Goal: Find specific page/section: Find specific page/section

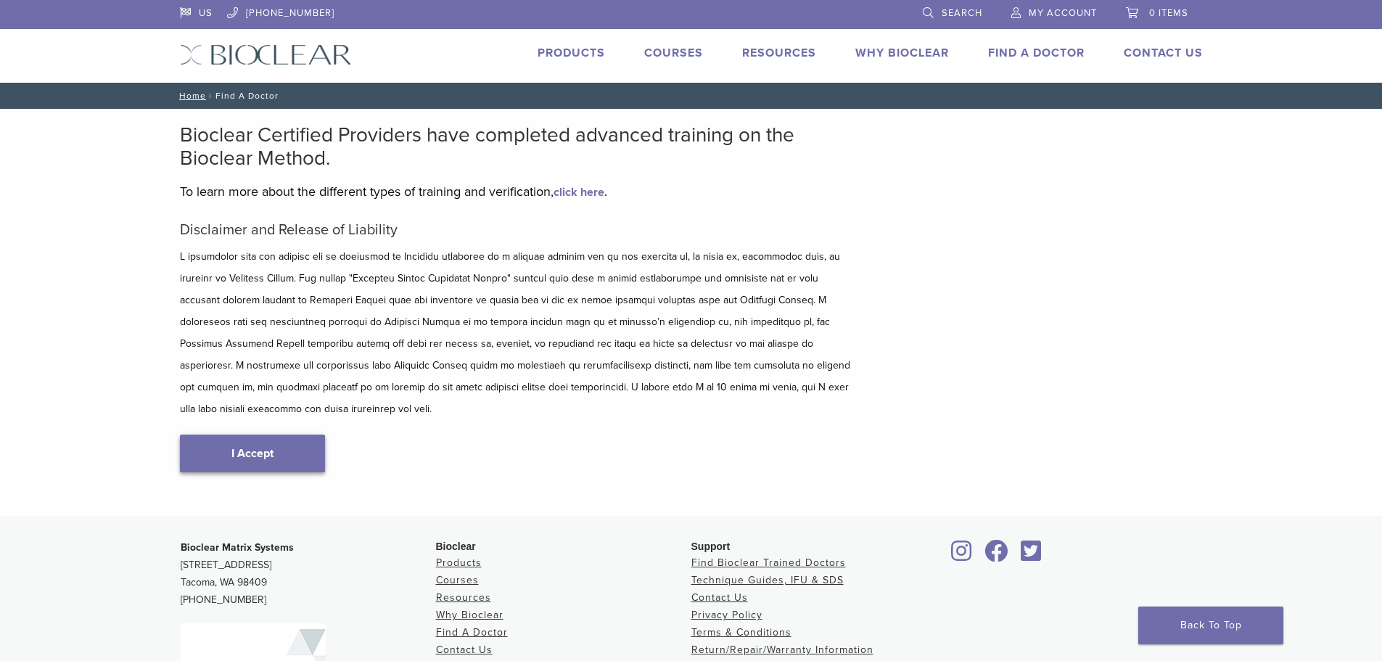
click at [273, 443] on link "I Accept" at bounding box center [252, 454] width 145 height 38
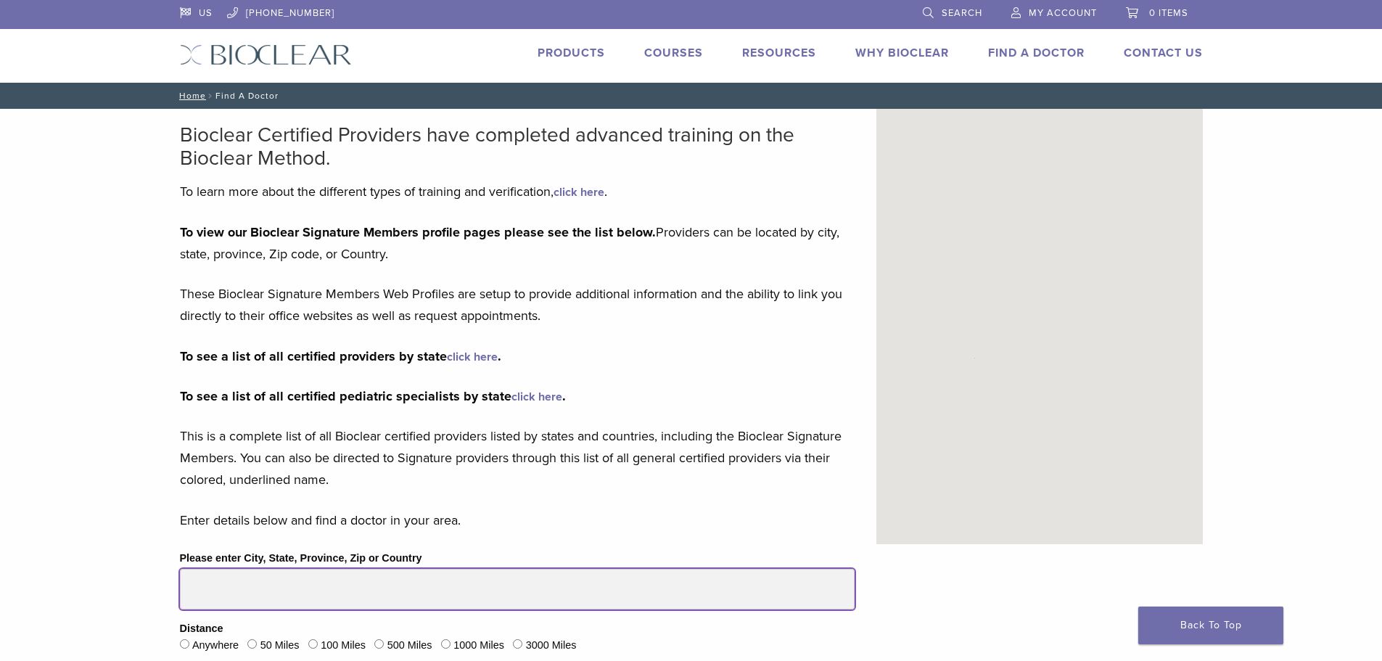
click at [302, 598] on input "Please enter City, State, Province, Zip or Country" at bounding box center [517, 589] width 675 height 41
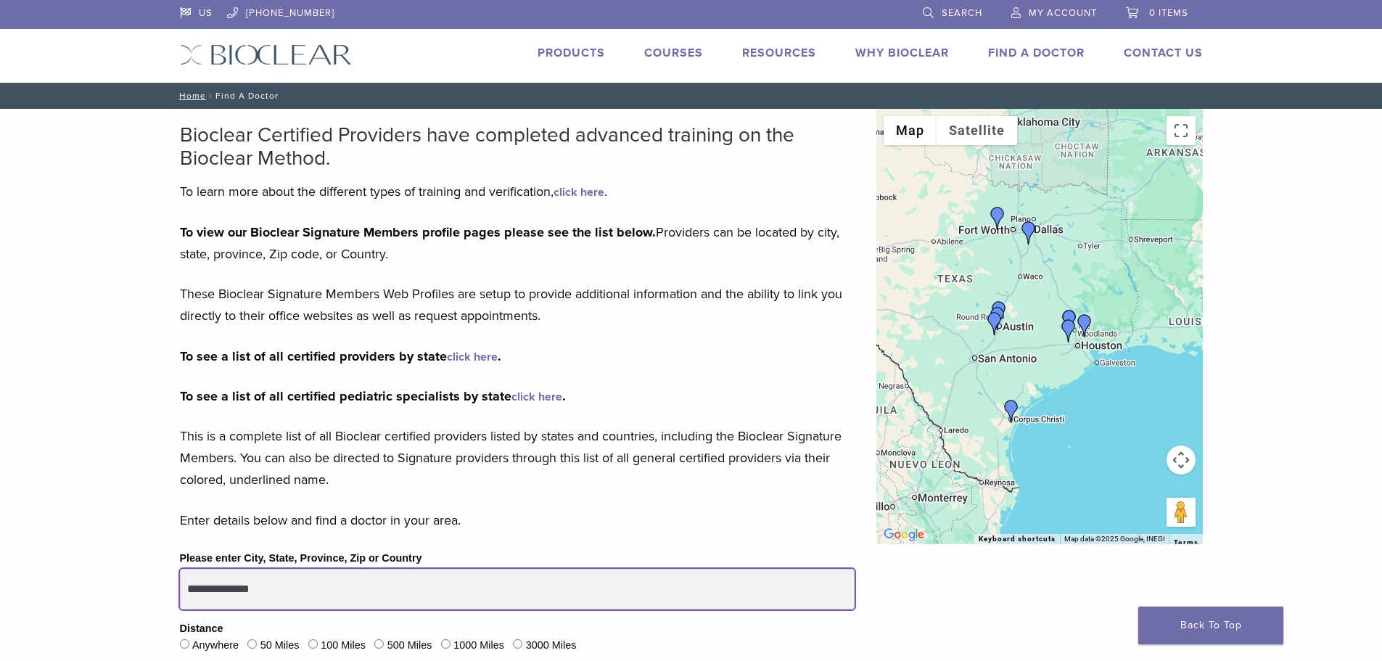
type input "**********"
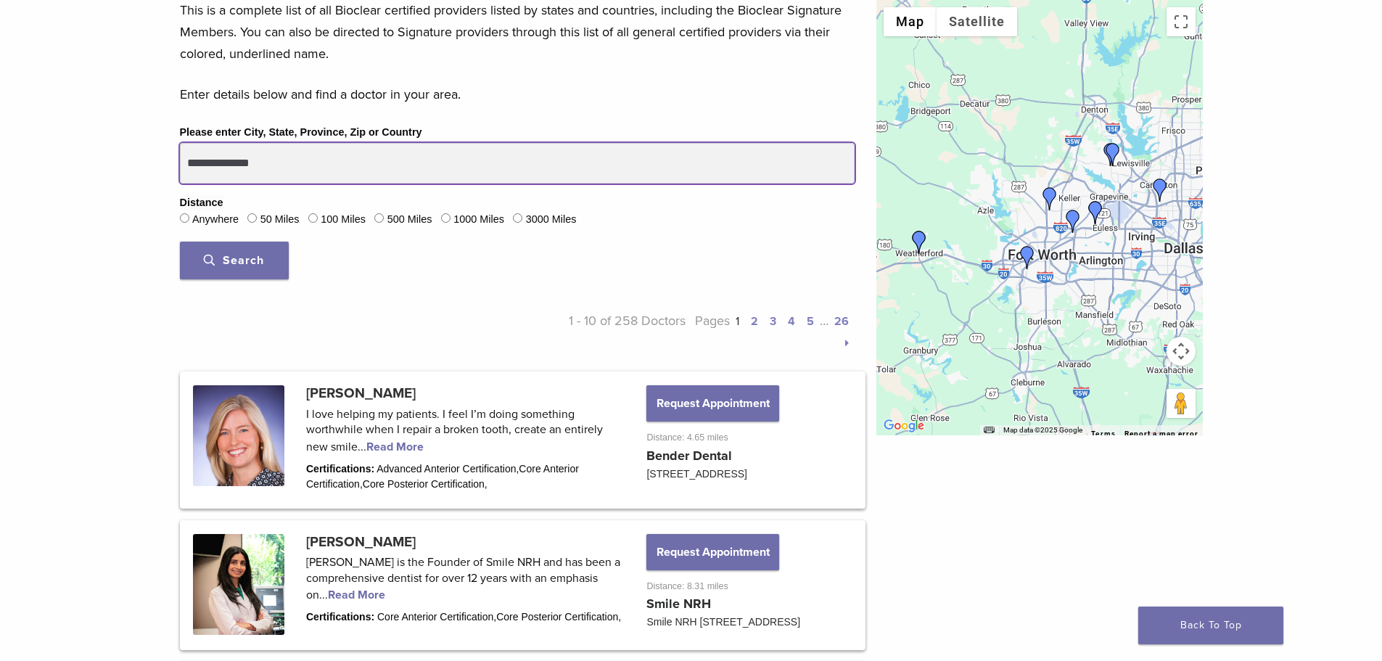
scroll to position [435, 0]
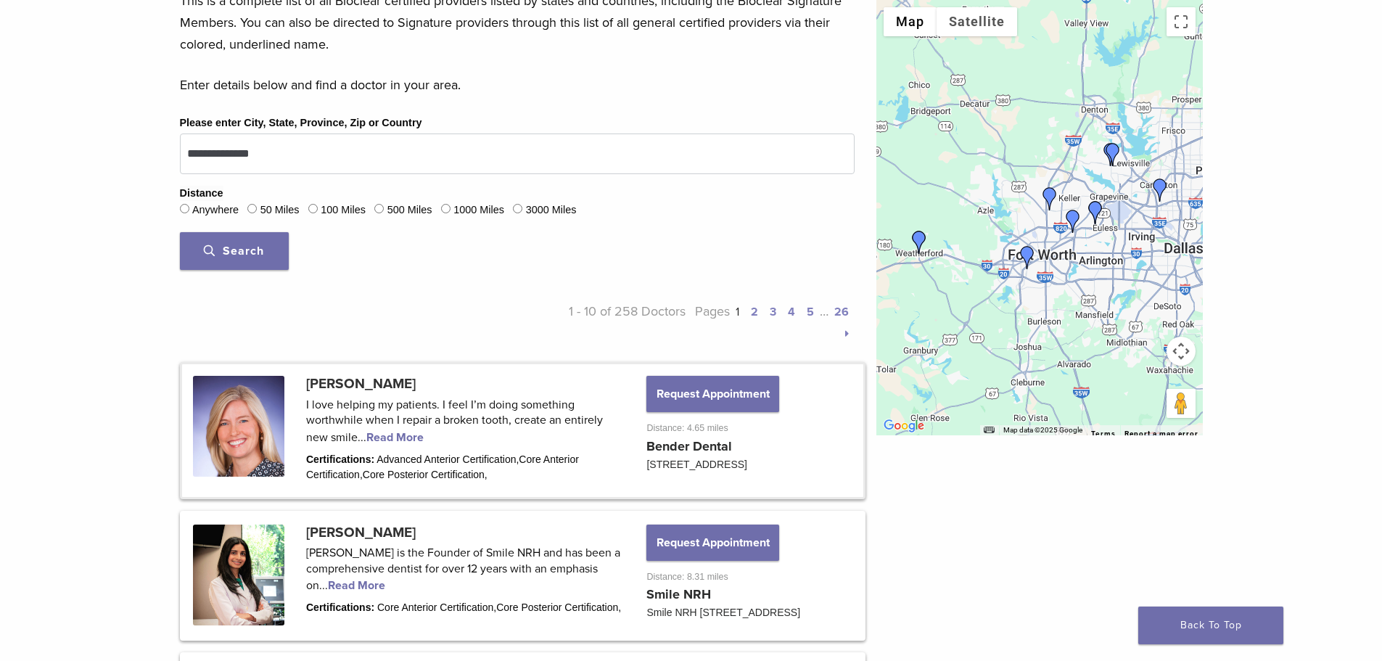
click at [397, 433] on link at bounding box center [522, 430] width 681 height 132
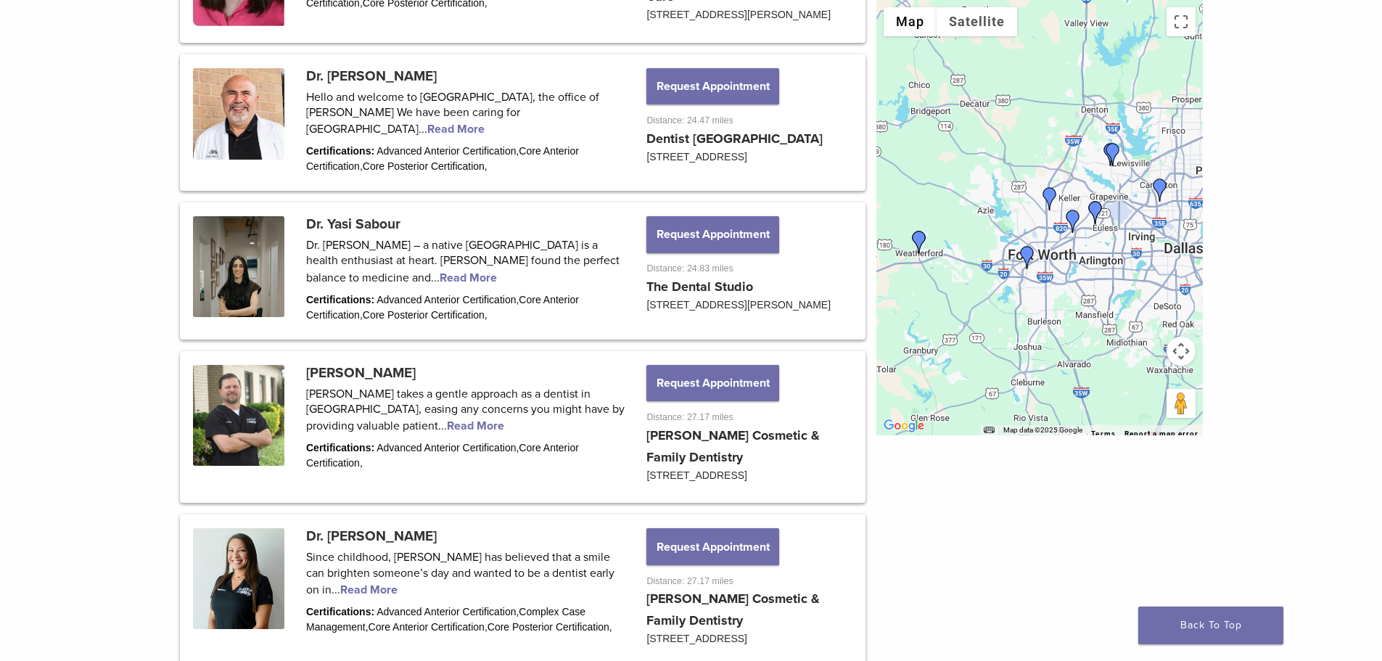
scroll to position [1523, 0]
